Goal: Check status: Check status

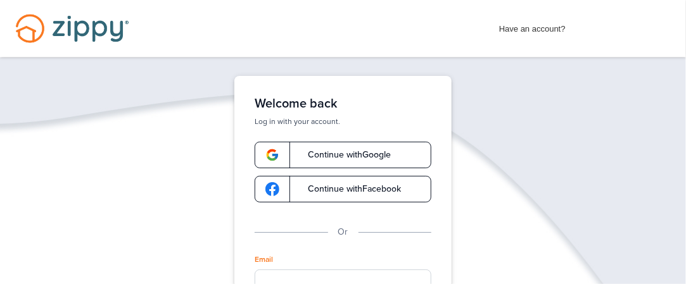
click at [304, 271] on input "Email" at bounding box center [342, 282] width 177 height 24
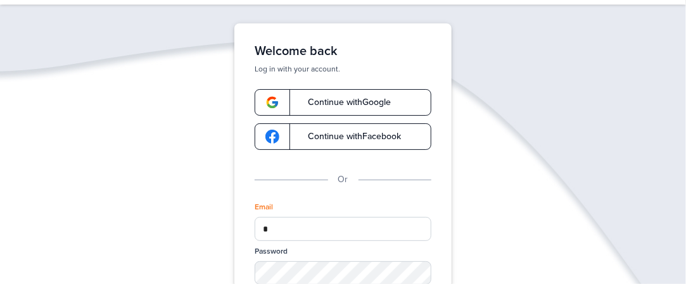
scroll to position [78, 0]
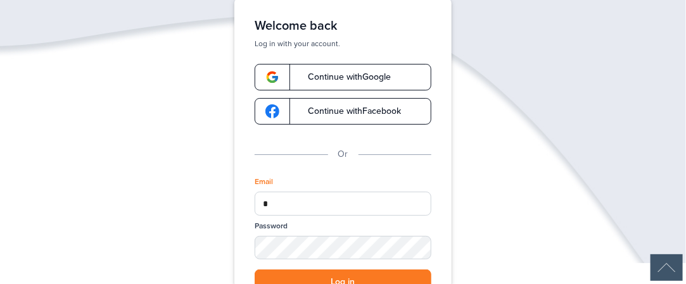
click at [352, 198] on input "*" at bounding box center [342, 204] width 177 height 24
type input "**********"
click at [422, 248] on div "SHOW" at bounding box center [415, 249] width 28 height 12
click at [355, 273] on button "Log in" at bounding box center [342, 283] width 177 height 26
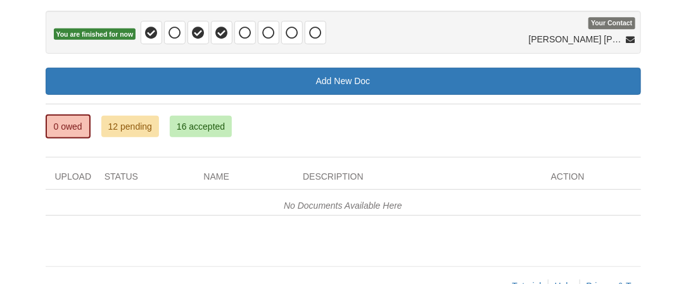
scroll to position [147, 0]
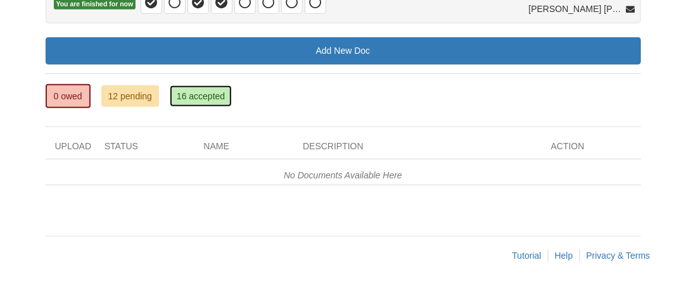
click at [208, 92] on link "16 accepted" at bounding box center [201, 96] width 62 height 22
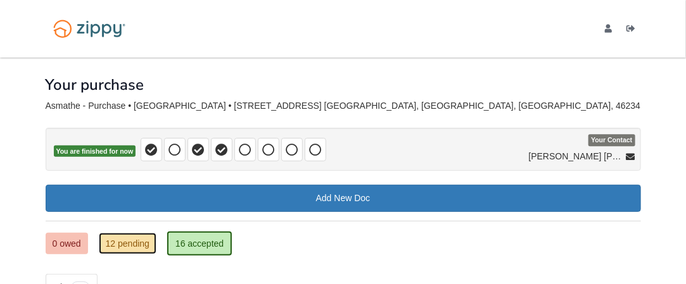
click at [143, 239] on link "12 pending" at bounding box center [128, 244] width 58 height 22
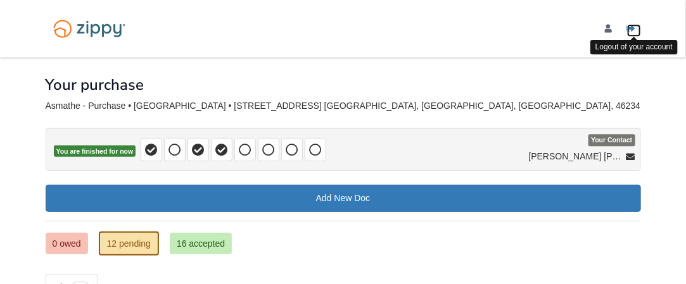
click at [627, 28] on icon "Log out" at bounding box center [631, 29] width 9 height 9
